Goal: Information Seeking & Learning: Learn about a topic

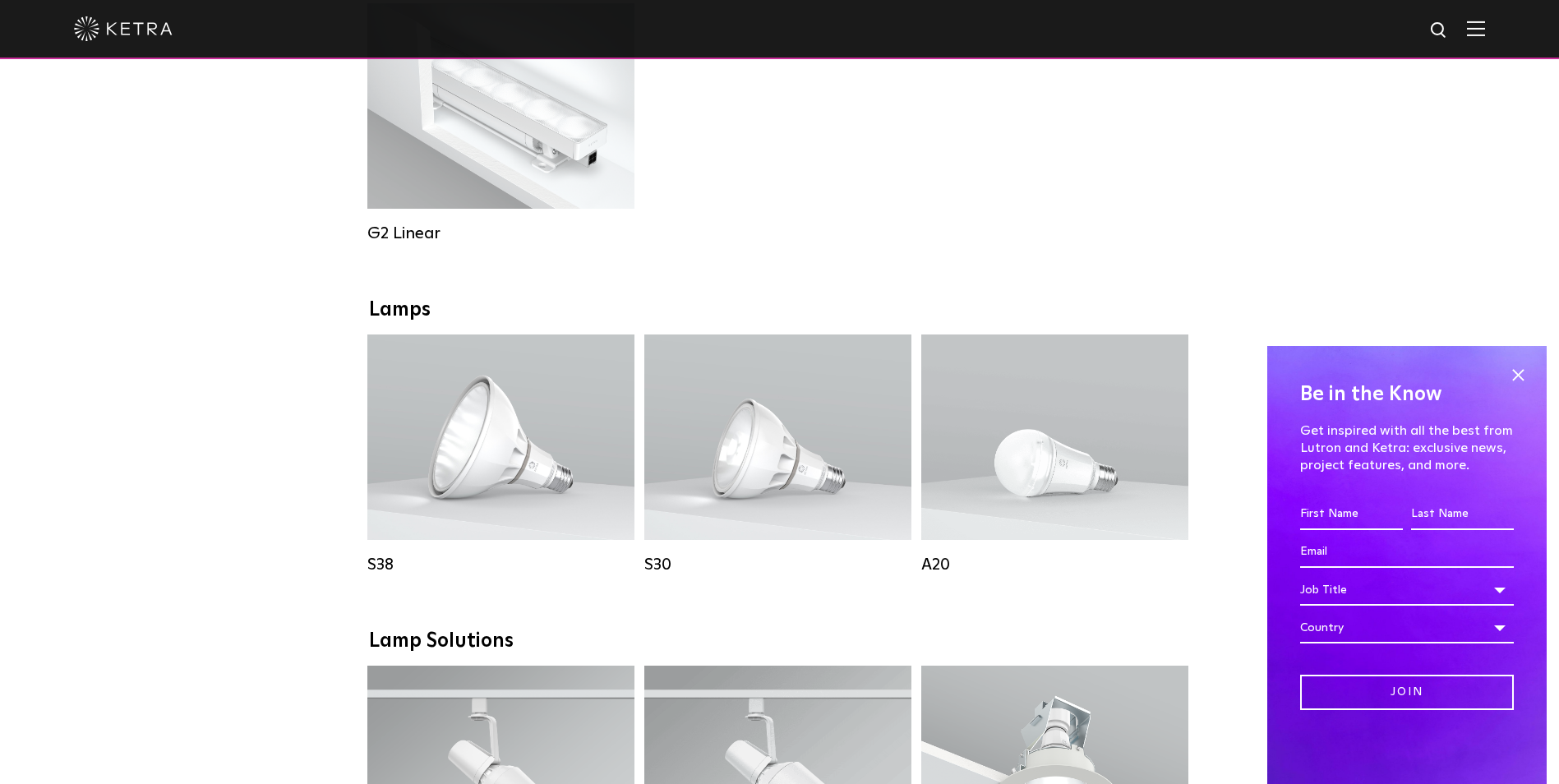
scroll to position [956, 0]
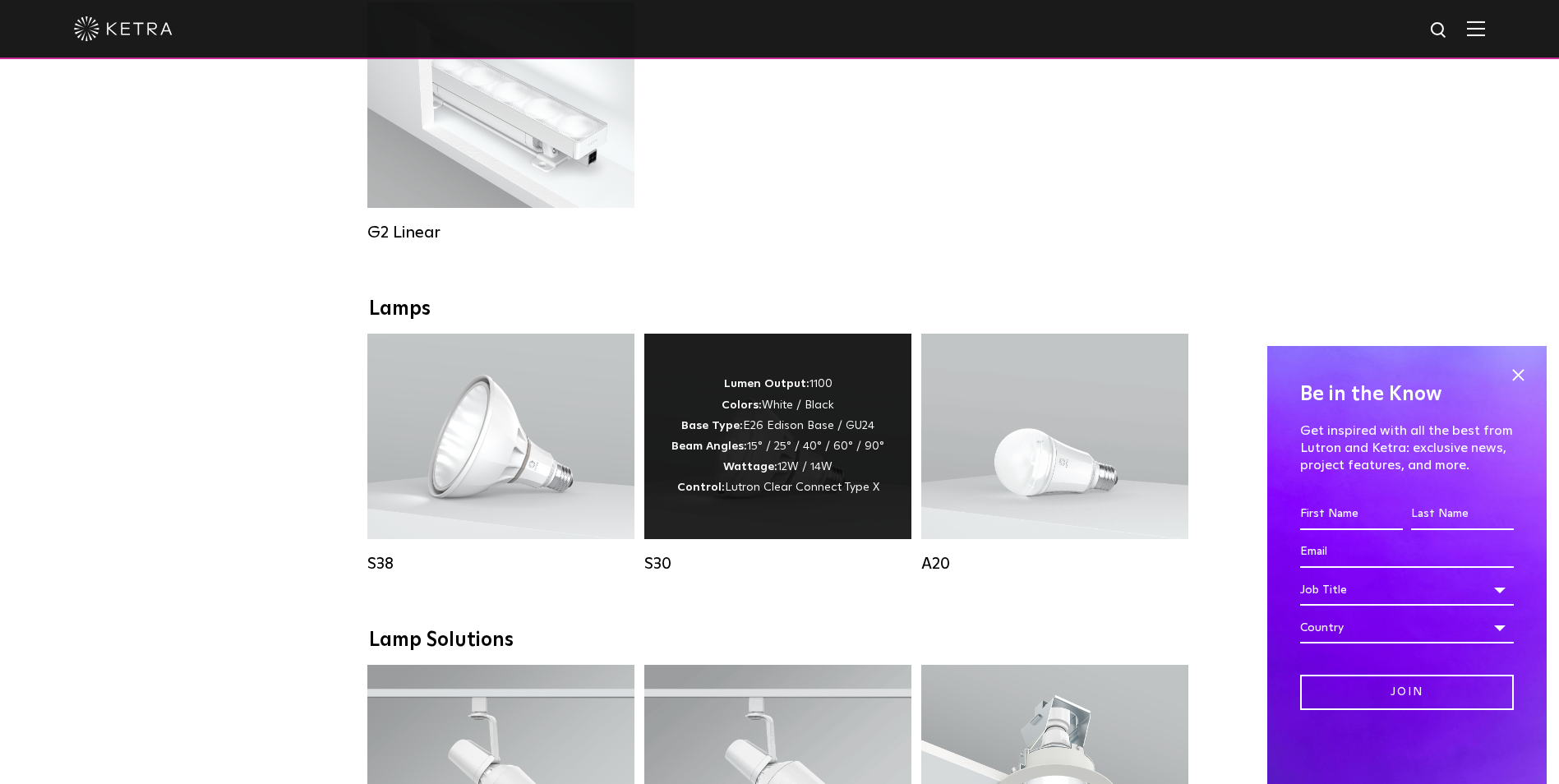
click at [833, 476] on div "Lumen Output: 1100 Colors: White / Black Base Type: E26 Edison Base / GU24 Beam…" at bounding box center [777, 435] width 212 height 124
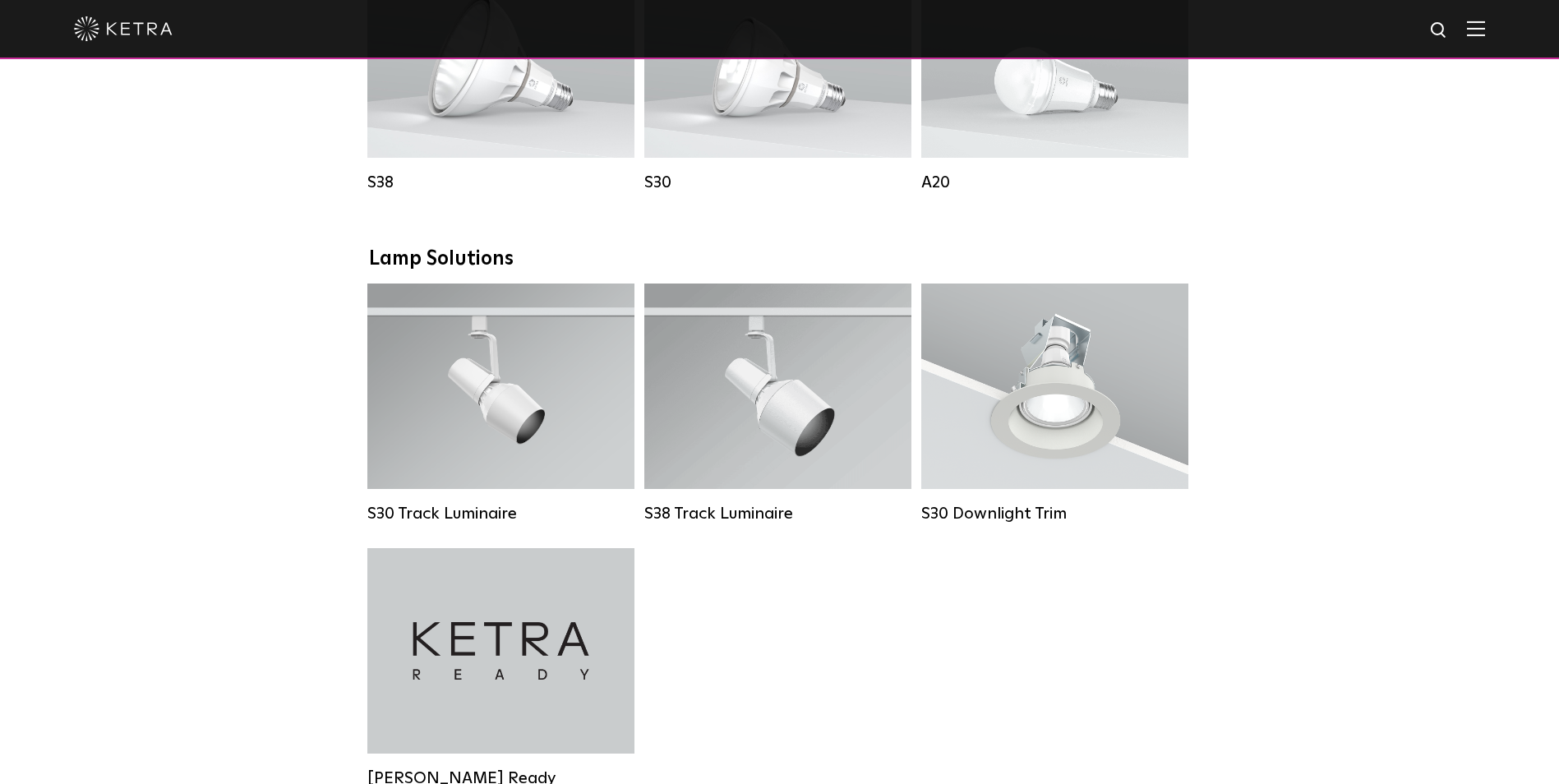
scroll to position [1338, 0]
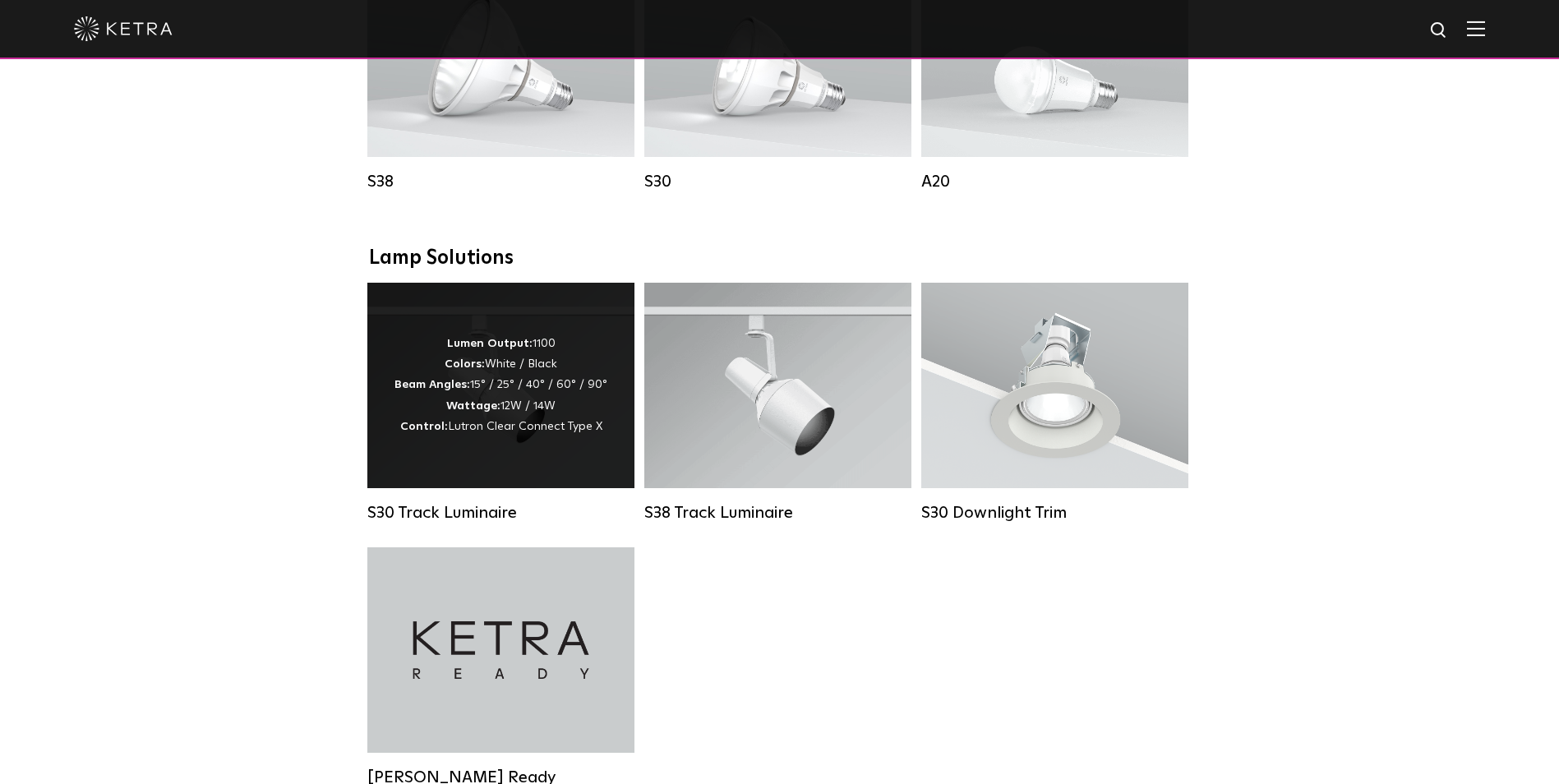
click at [578, 438] on div "Lumen Output: 1100 Colors: White / Black Beam Angles: 15° / 25° / 40° / 60° / 9…" at bounding box center [501, 385] width 212 height 104
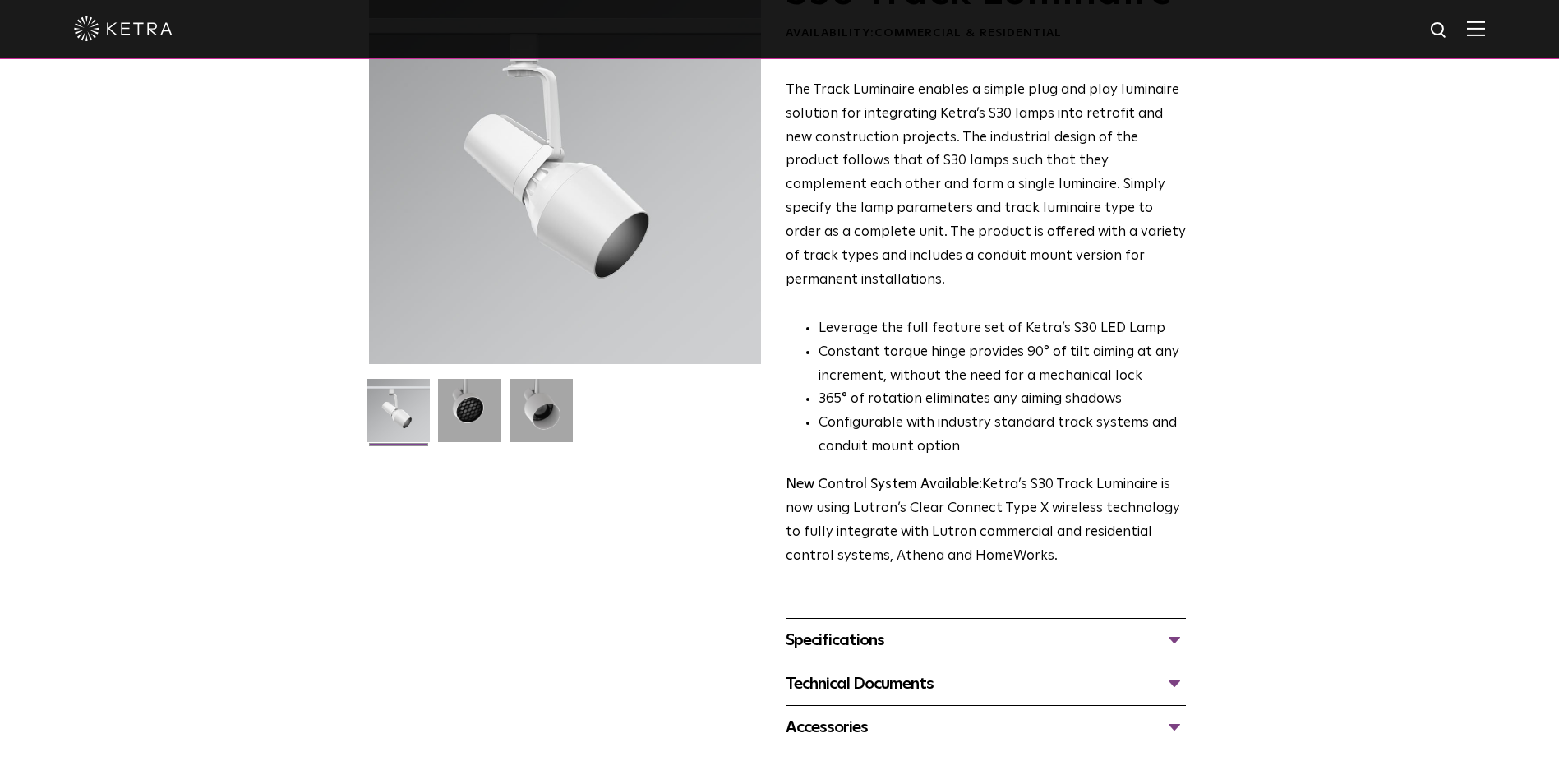
scroll to position [148, 0]
click at [1177, 626] on div "Specifications" at bounding box center [986, 639] width 401 height 26
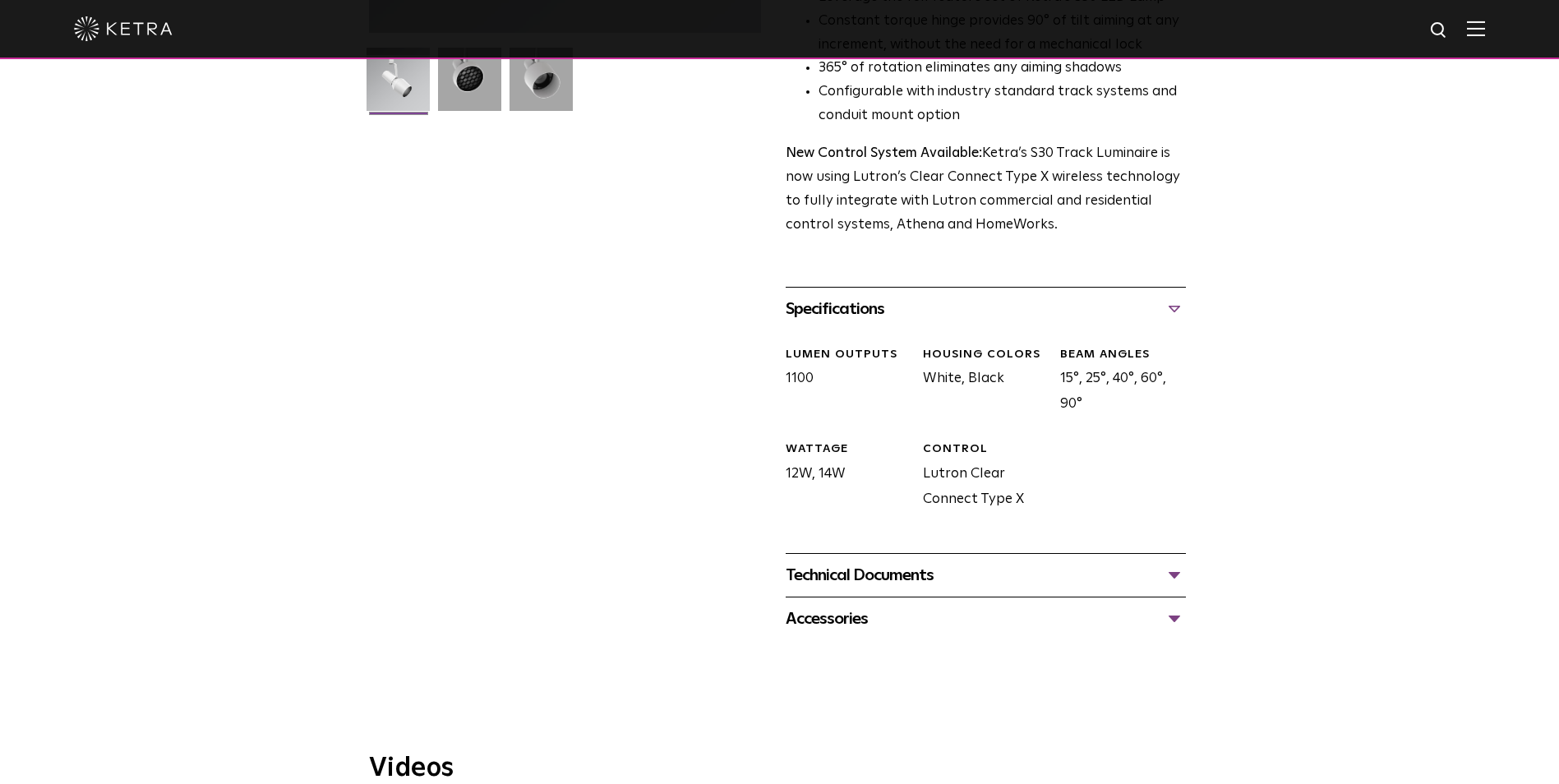
scroll to position [480, 0]
click at [1168, 561] on div "Technical Documents" at bounding box center [986, 574] width 401 height 26
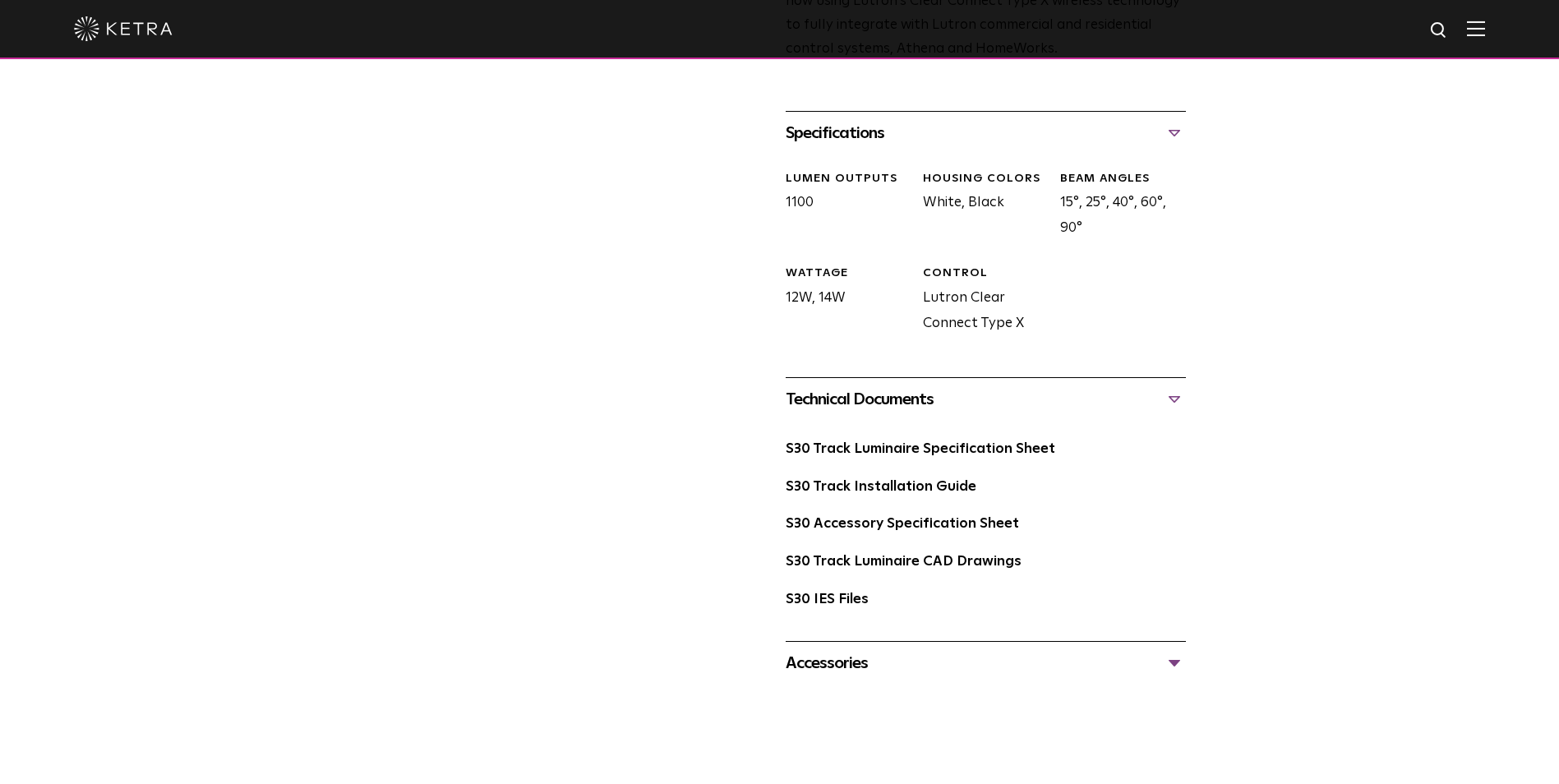
scroll to position [656, 0]
click at [1181, 649] on div "Accessories" at bounding box center [986, 662] width 401 height 26
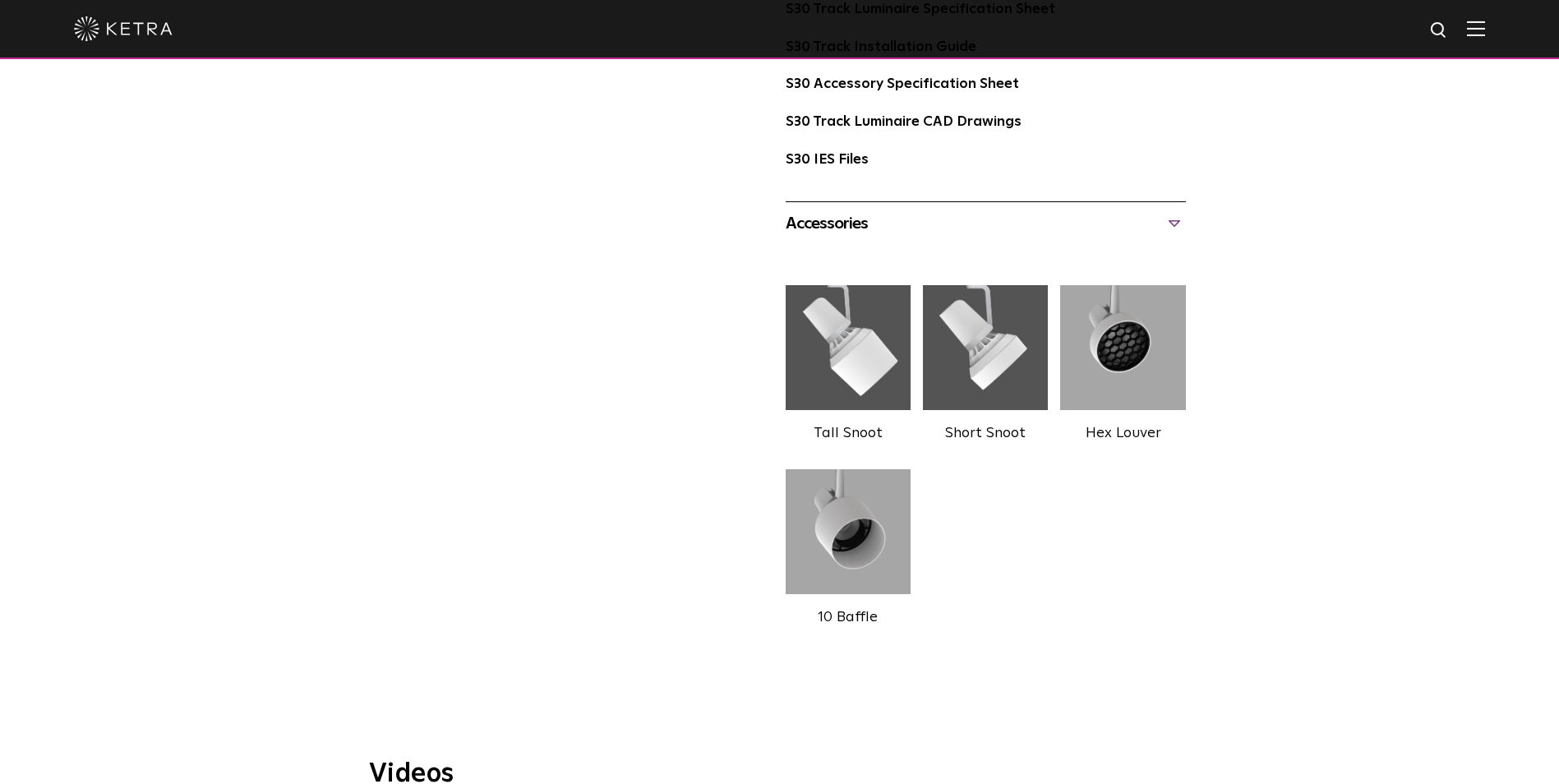
scroll to position [1093, 0]
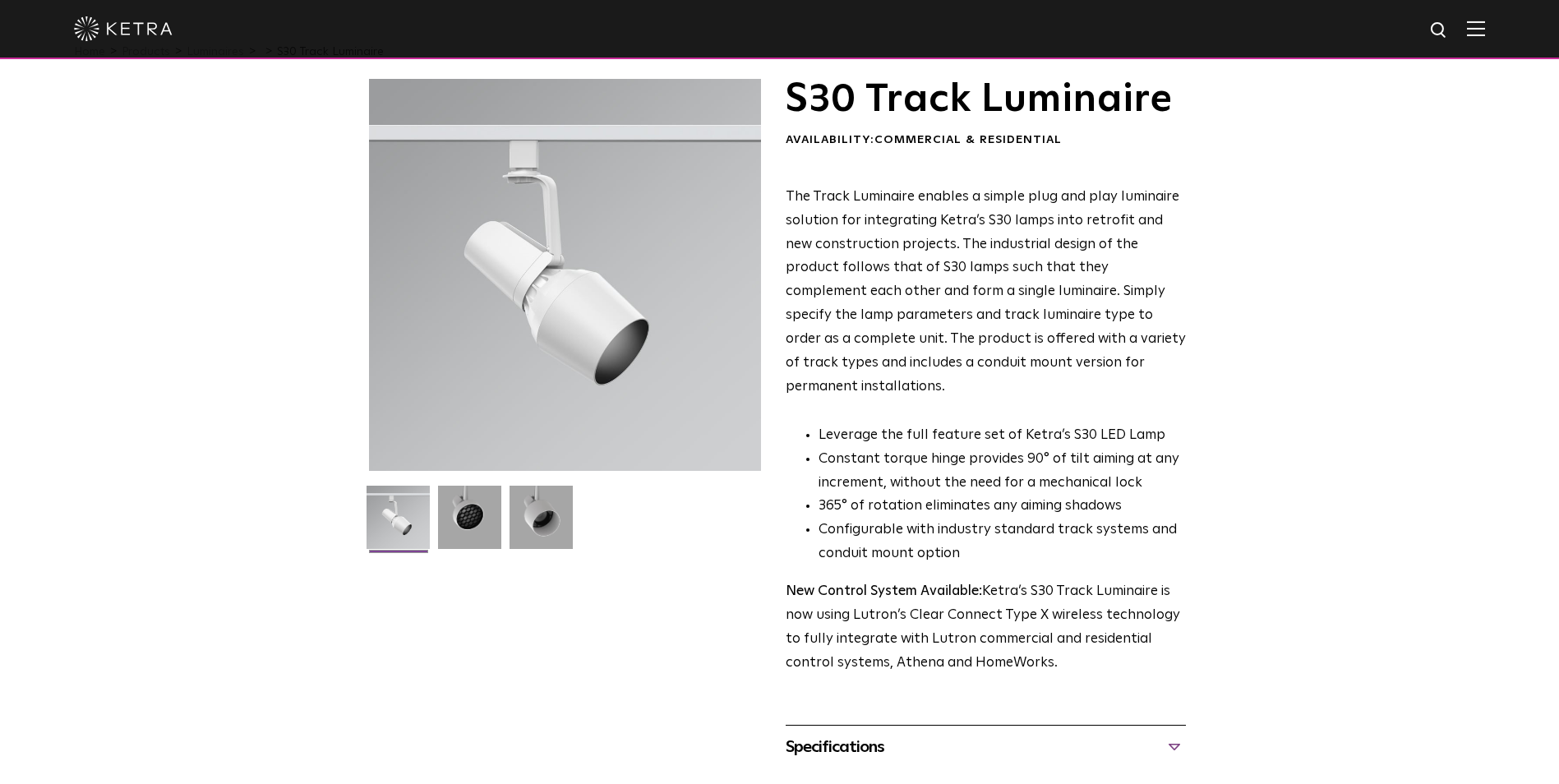
scroll to position [0, 0]
